Goal: Task Accomplishment & Management: Manage account settings

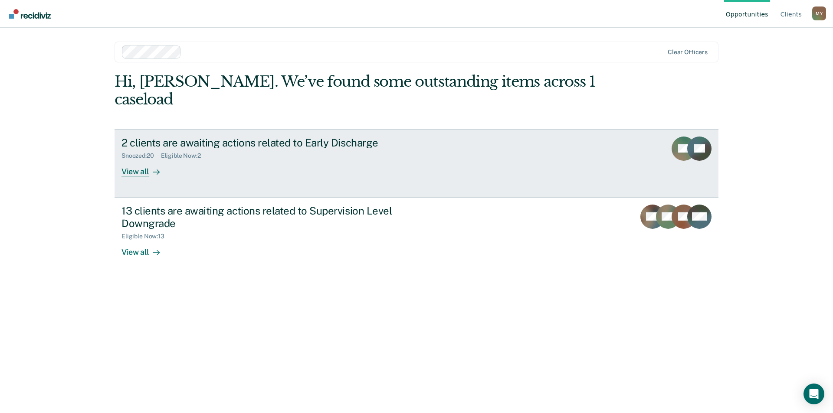
click at [296, 137] on div "2 clients are awaiting actions related to Early Discharge" at bounding box center [273, 143] width 305 height 13
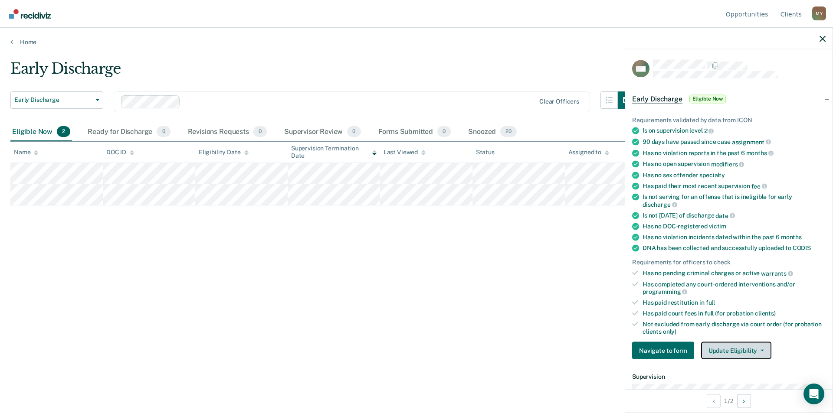
click at [761, 348] on button "Update Eligibility" at bounding box center [736, 350] width 70 height 17
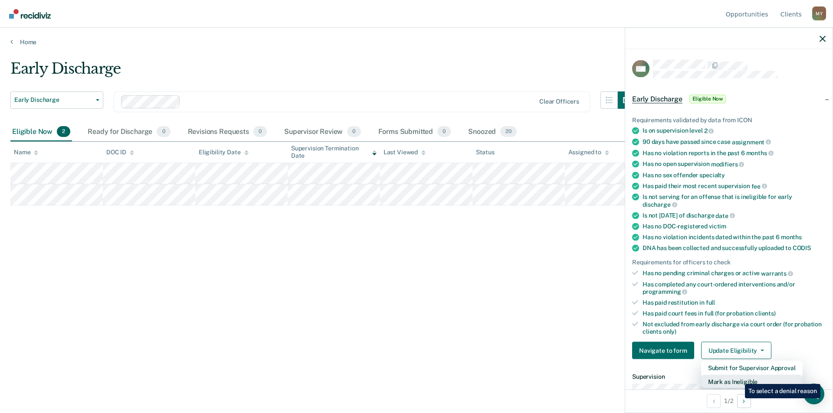
click at [738, 378] on button "Mark as Ineligible" at bounding box center [752, 382] width 102 height 14
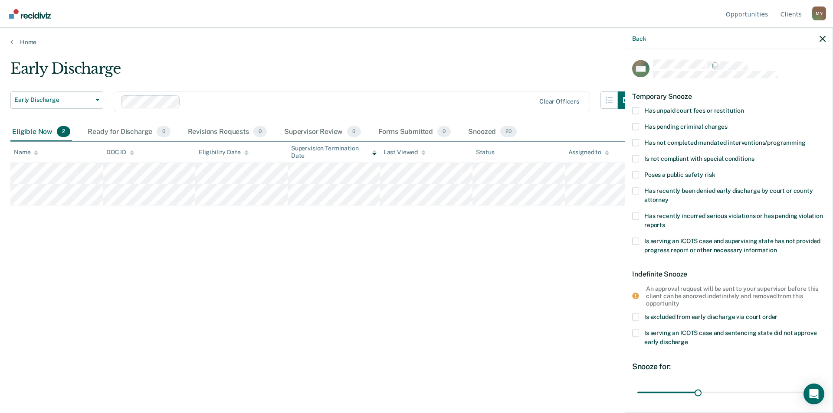
click at [635, 142] on span at bounding box center [635, 142] width 7 height 7
click at [806, 139] on input "Has not completed mandated interventions/programming" at bounding box center [806, 139] width 0 height 0
drag, startPoint x: 694, startPoint y: 392, endPoint x: 753, endPoint y: 387, distance: 59.6
type input "60"
click at [753, 387] on input "range" at bounding box center [728, 392] width 183 height 15
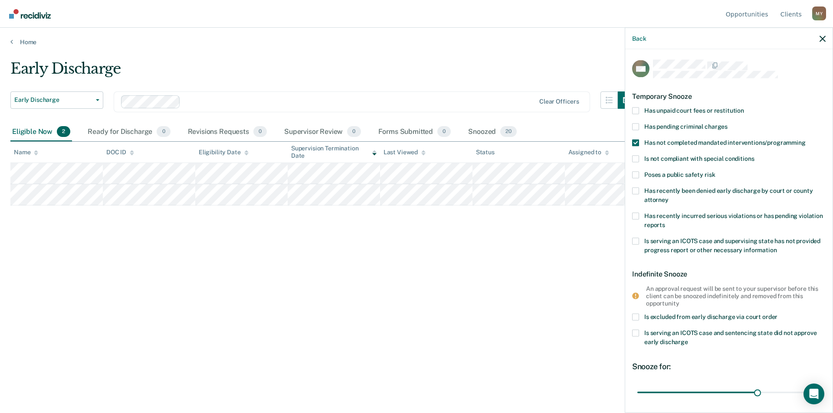
click at [547, 310] on div "Early Discharge Early Discharge Early Discharge Supervision Level Downgrade Cle…" at bounding box center [416, 204] width 812 height 289
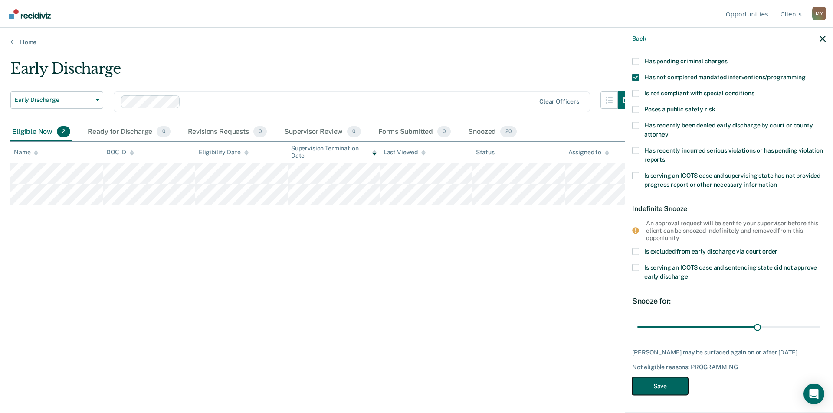
click at [660, 390] on button "Save" at bounding box center [660, 387] width 56 height 18
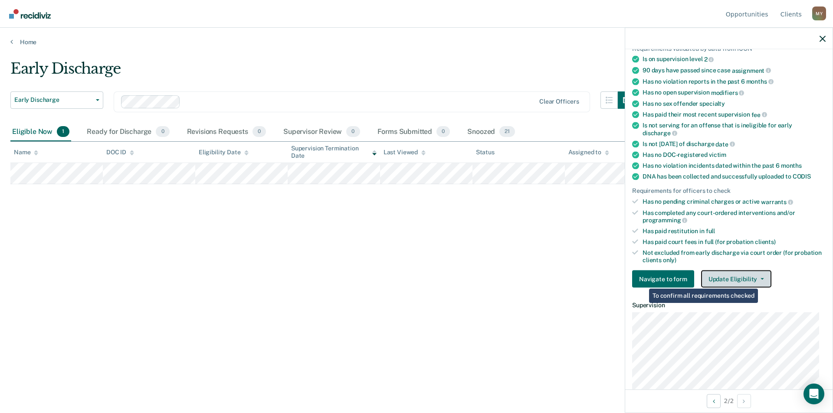
click at [759, 280] on button "Update Eligibility" at bounding box center [736, 279] width 70 height 17
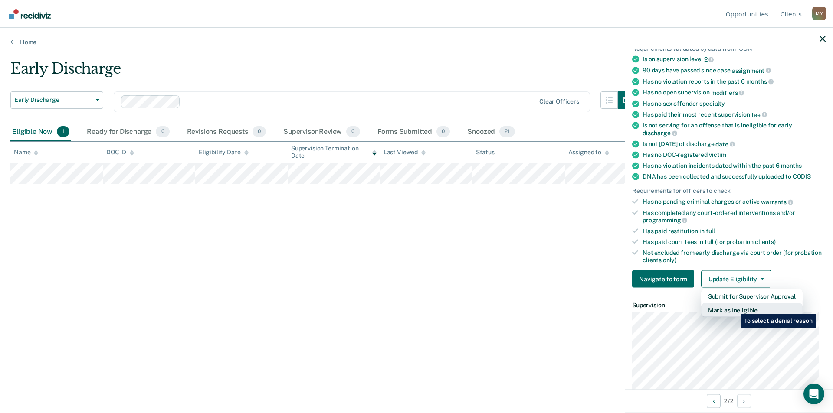
click at [734, 308] on button "Mark as Ineligible" at bounding box center [752, 311] width 102 height 14
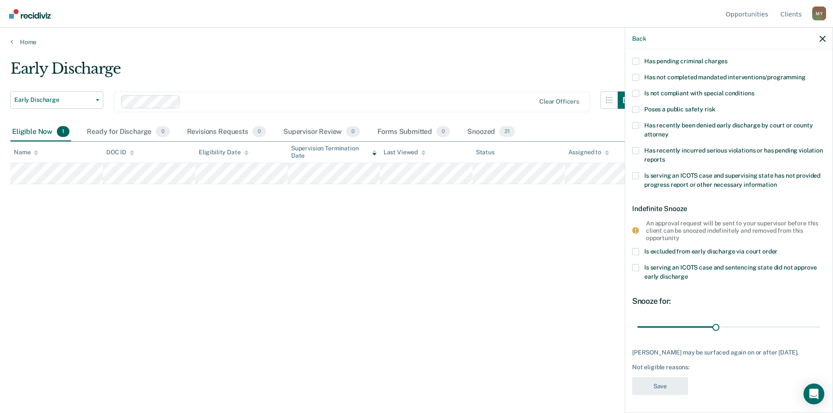
click at [636, 74] on span at bounding box center [635, 77] width 7 height 7
click at [806, 74] on input "Has not completed mandated interventions/programming" at bounding box center [806, 74] width 0 height 0
drag, startPoint x: 712, startPoint y: 320, endPoint x: 775, endPoint y: 321, distance: 62.9
type input "55"
click at [775, 321] on input "range" at bounding box center [728, 327] width 183 height 15
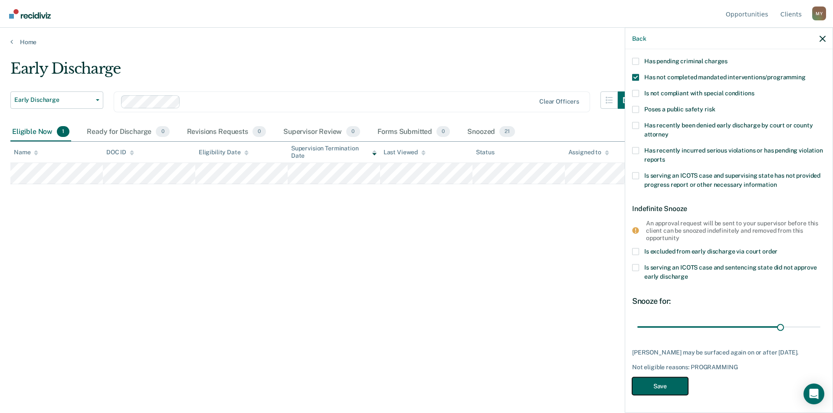
click at [670, 387] on button "Save" at bounding box center [660, 387] width 56 height 18
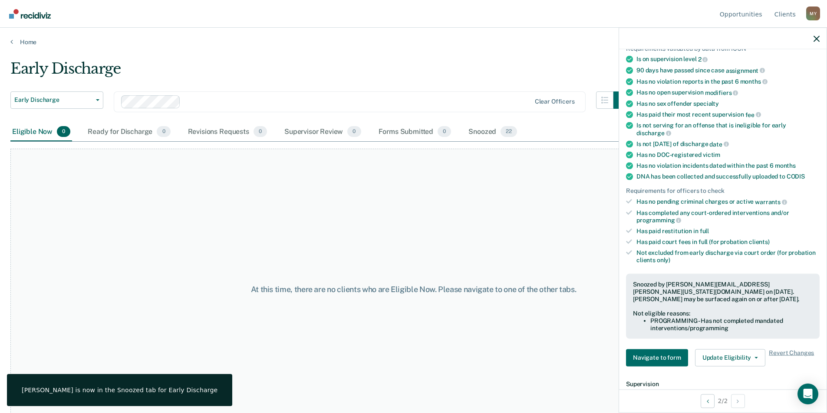
click at [520, 201] on div "At this time, there are no clients who are Eligible Now. Please navigate to one…" at bounding box center [413, 290] width 806 height 282
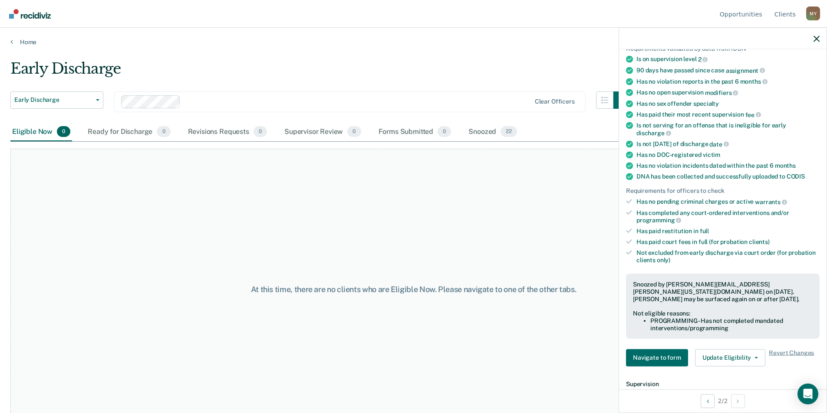
click at [814, 12] on div "M Y" at bounding box center [813, 14] width 14 height 14
click at [753, 66] on link "Log Out" at bounding box center [778, 68] width 56 height 7
